Goal: Transaction & Acquisition: Subscribe to service/newsletter

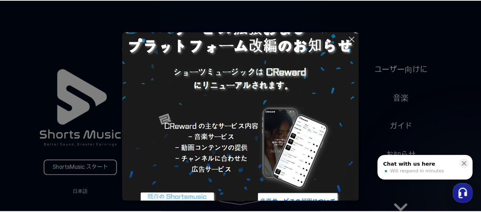
scroll to position [68, 0]
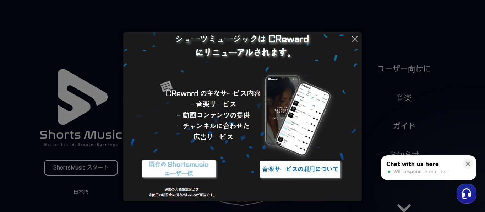
click at [206, 173] on img at bounding box center [178, 169] width 89 height 27
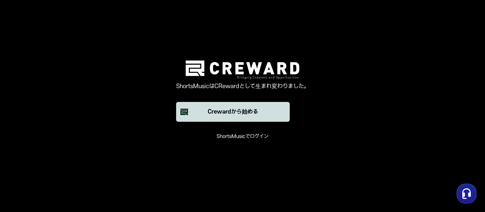
click at [271, 119] on button "Crewardから始める" at bounding box center [232, 112] width 113 height 20
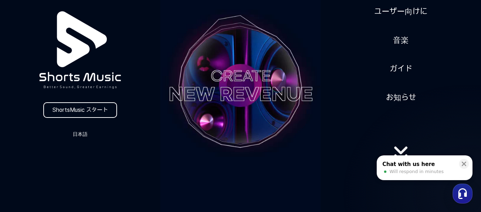
scroll to position [71, 0]
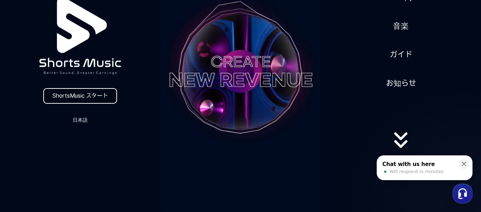
click at [84, 95] on link "ShortsMusic スタート" at bounding box center [80, 96] width 74 height 16
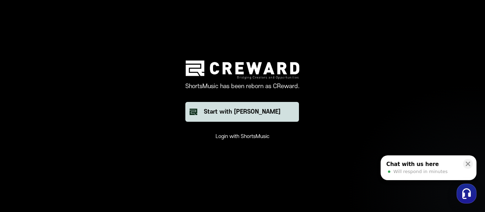
click at [220, 113] on div "Start with [PERSON_NAME]" at bounding box center [242, 112] width 77 height 9
